Goal: Obtain resource: Obtain resource

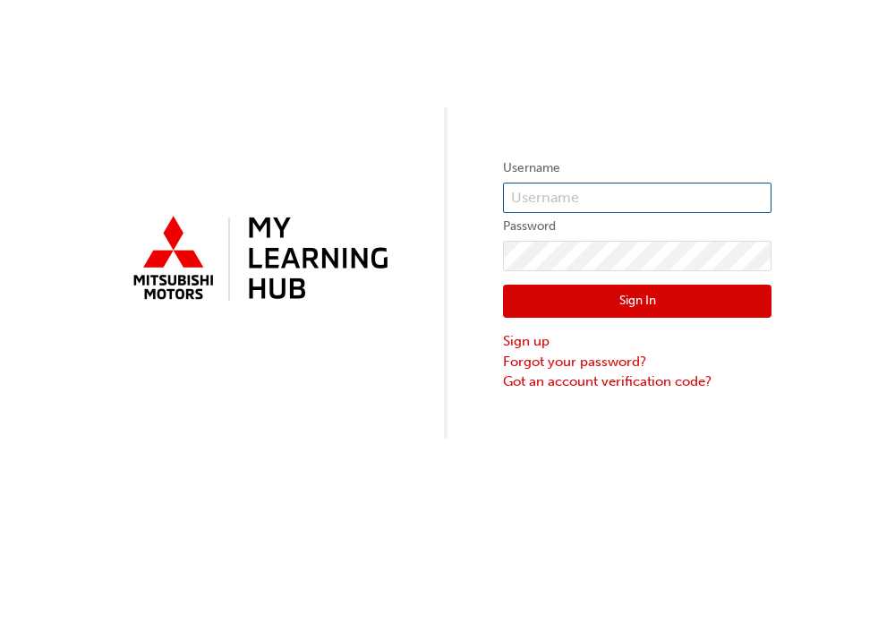
type input "0005282151"
click at [647, 299] on button "Sign In" at bounding box center [637, 302] width 269 height 34
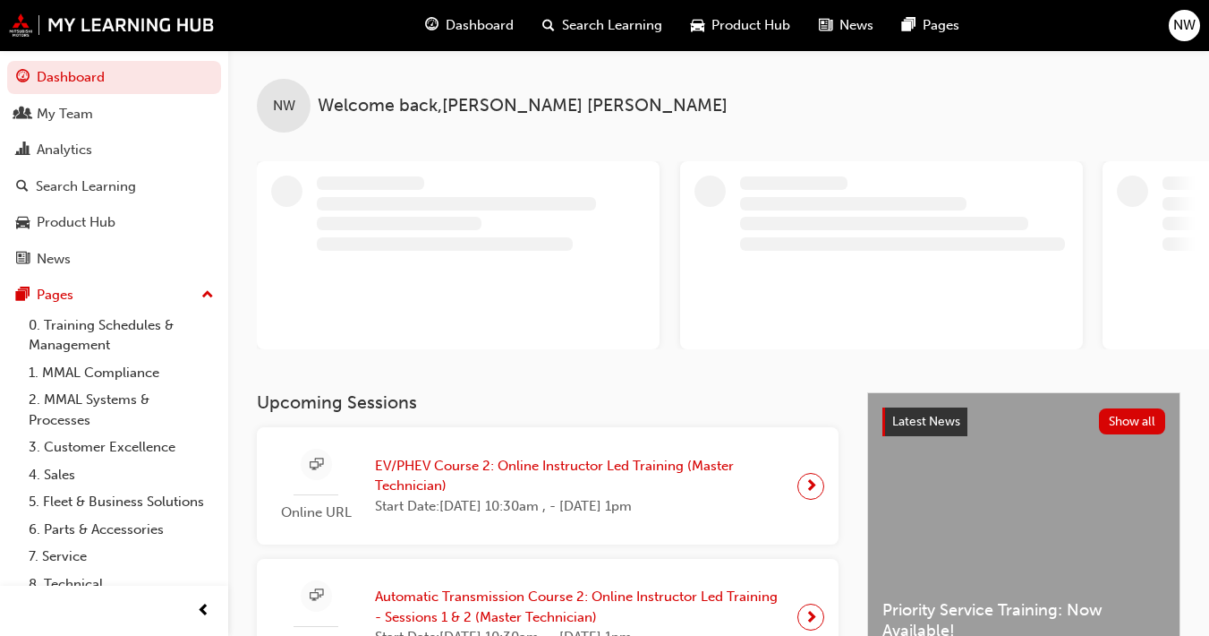
click at [764, 22] on span "Product Hub" at bounding box center [751, 25] width 79 height 21
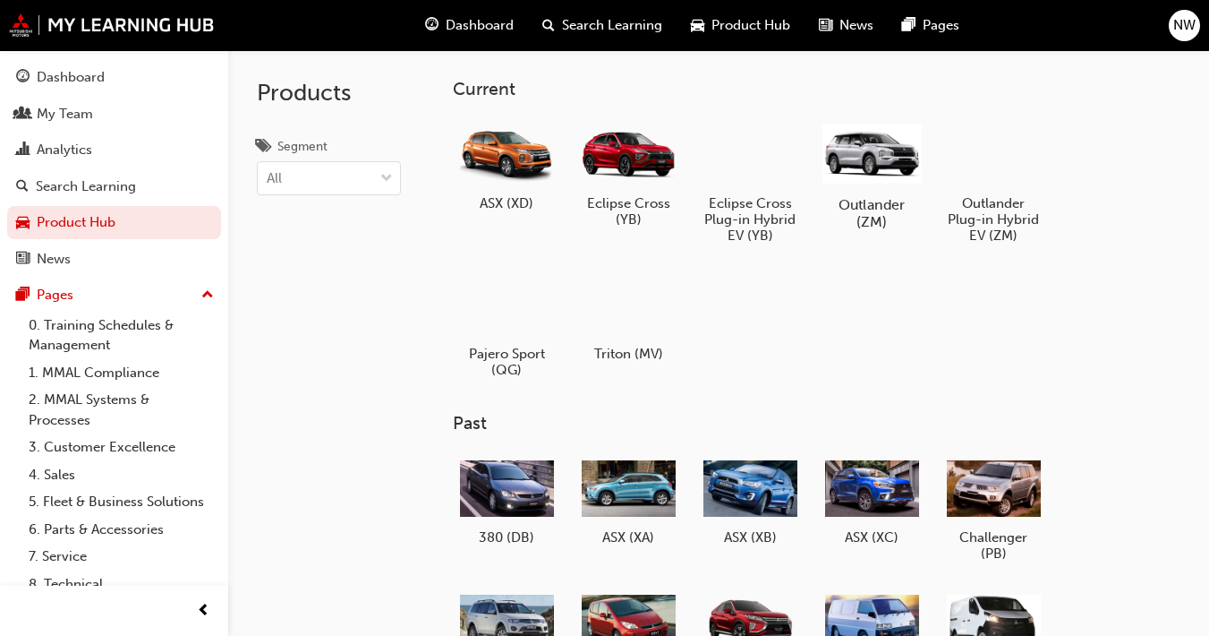
click at [884, 172] on div at bounding box center [872, 152] width 99 height 71
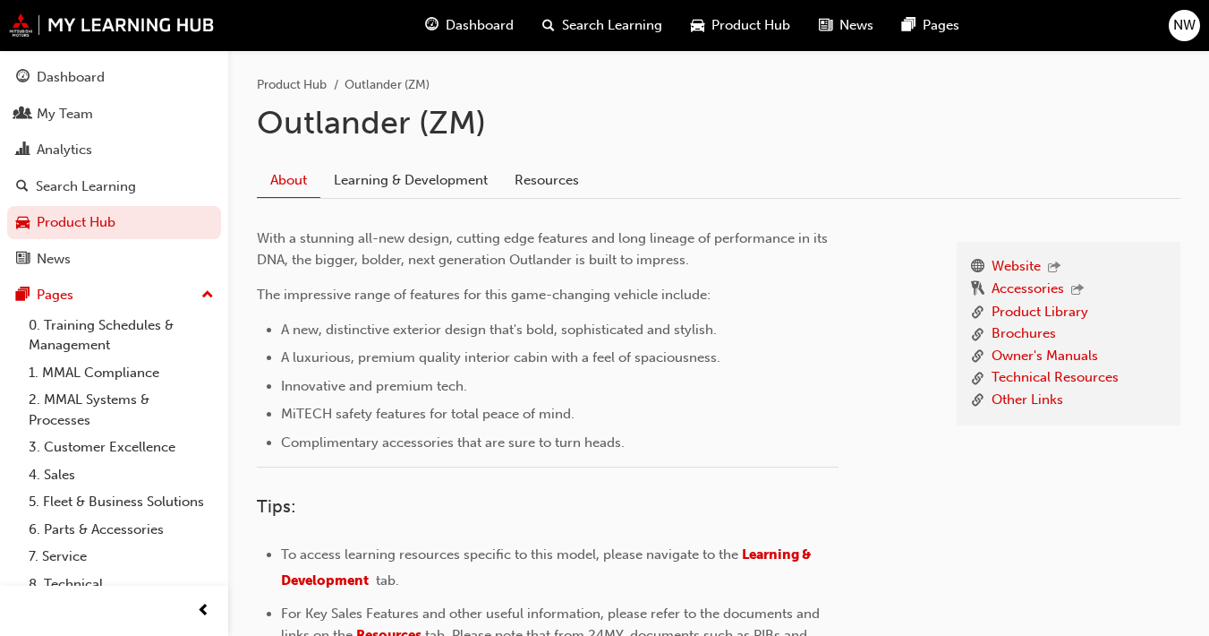
scroll to position [396, 0]
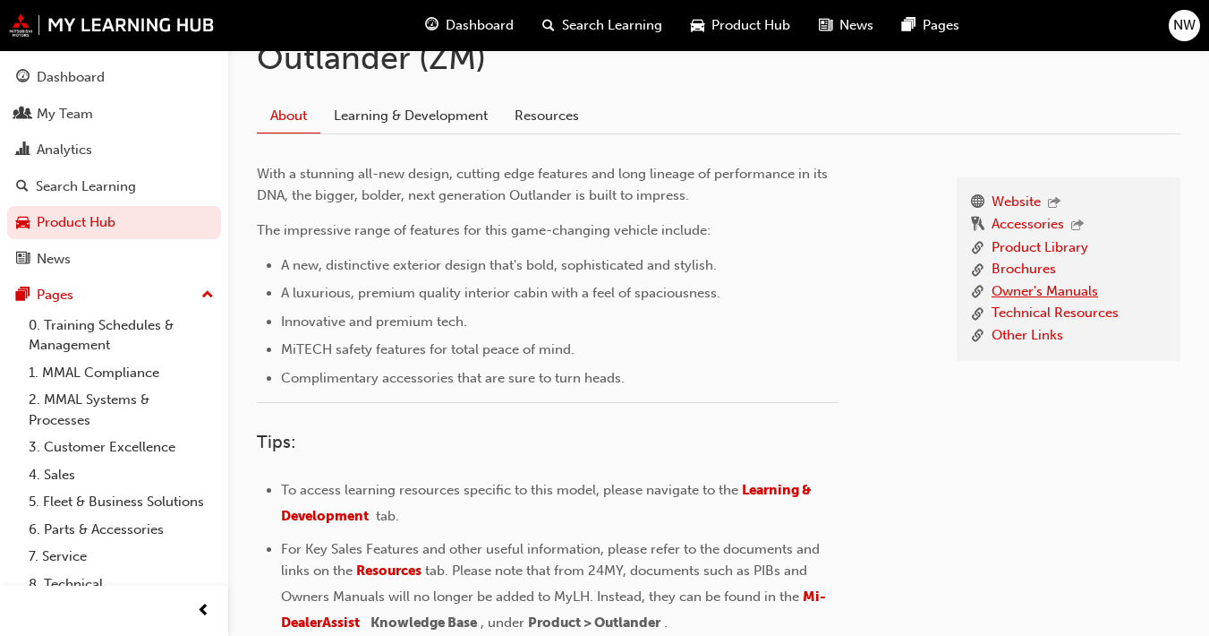
click at [894, 297] on link "Owner's Manuals" at bounding box center [1045, 292] width 107 height 22
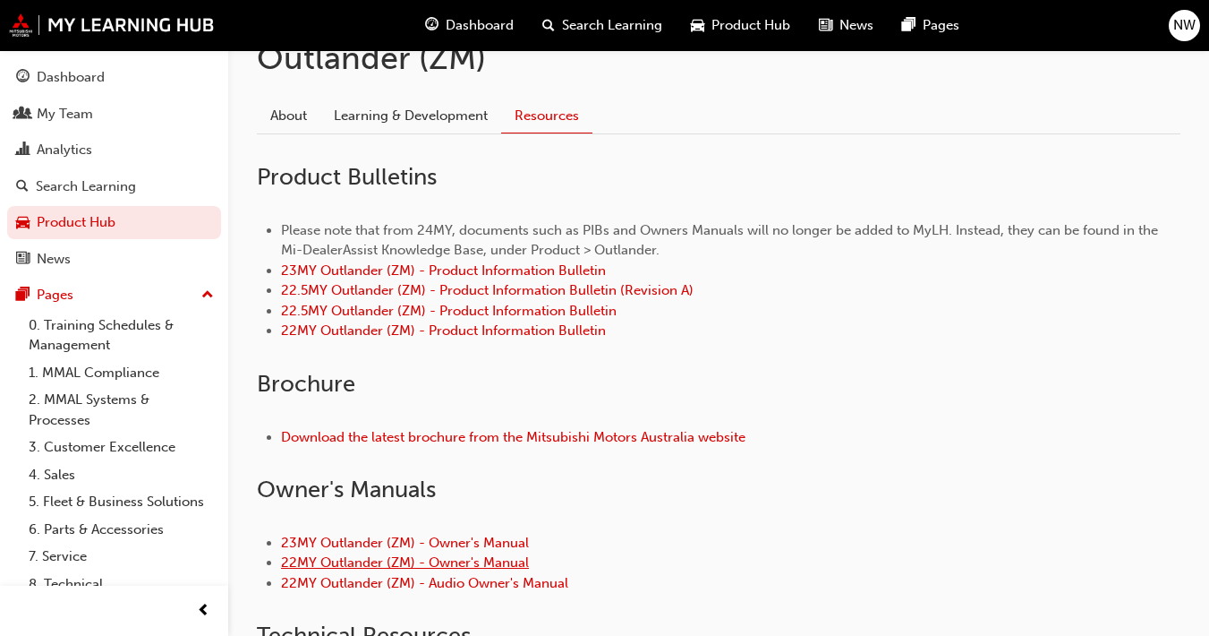
click at [474, 563] on link "22MY Outlander (ZM) - Owner's Manual" at bounding box center [405, 562] width 248 height 16
